Goal: Check status: Check status

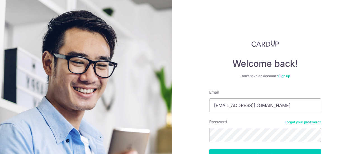
click at [212, 70] on div "Welcome back! Don’t have an account? Sign up Email [EMAIL_ADDRESS][DOMAIN_NAME]…" at bounding box center [265, 113] width 112 height 147
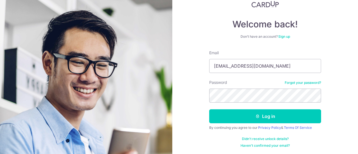
scroll to position [40, 0]
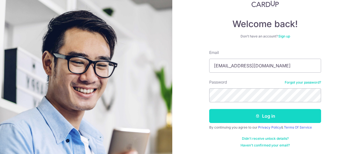
click at [258, 119] on button "Log in" at bounding box center [265, 116] width 112 height 14
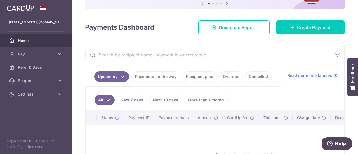
scroll to position [84, 0]
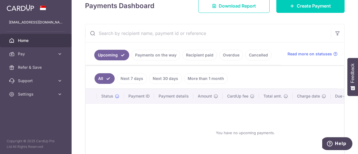
click at [149, 55] on link "Payments on the way" at bounding box center [155, 55] width 49 height 11
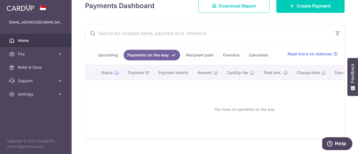
click at [204, 56] on link "Recipient paid" at bounding box center [199, 55] width 35 height 11
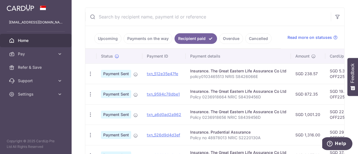
scroll to position [112, 0]
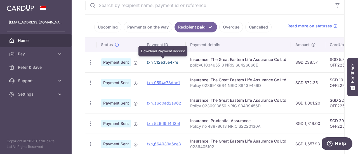
click at [169, 62] on link "txn_512e35e47fe" at bounding box center [162, 62] width 31 height 5
